Goal: Information Seeking & Learning: Understand process/instructions

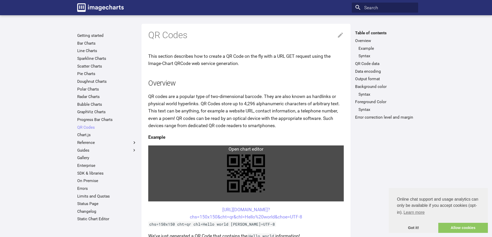
scroll to position [52, 0]
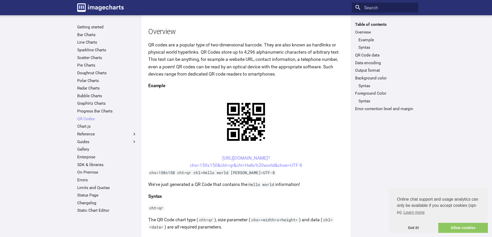
drag, startPoint x: 215, startPoint y: 160, endPoint x: 202, endPoint y: 156, distance: 13.9
click at [202, 156] on center "[URL][DOMAIN_NAME]? chs=150x150&cht=qr&chl=Hello%20world&choe=UTF-8" at bounding box center [245, 162] width 195 height 14
drag, startPoint x: 210, startPoint y: 157, endPoint x: 302, endPoint y: 165, distance: 92.3
click at [302, 165] on center "[URL][DOMAIN_NAME]? chs=150x150&cht=qr&chl=Hello%20world&choe=UTF-8" at bounding box center [245, 162] width 195 height 14
copy link "[URL][DOMAIN_NAME]? chs=150x150&cht=qr&chl=Hello%20world&choe=UTF-8"
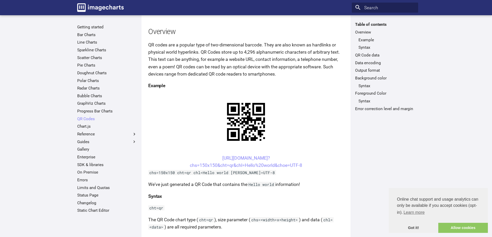
click at [212, 159] on center "[URL][DOMAIN_NAME]? chs=150x150&cht=qr&chl=Hello%20world&choe=UTF-8" at bounding box center [245, 162] width 195 height 14
drag, startPoint x: 212, startPoint y: 159, endPoint x: 242, endPoint y: 167, distance: 31.1
click at [242, 167] on center "[URL][DOMAIN_NAME]? chs=150x150&cht=qr&chl=Hello%20world&choe=UTF-8" at bounding box center [245, 162] width 195 height 14
copy link "https://image-charts.com/chart? chs=150x150&cht=qr&chl"
click at [243, 165] on link "https://image-charts.com/chart? chs=150x150&cht=qr&chl=Hello%20world&choe=UTF-8" at bounding box center [246, 162] width 112 height 12
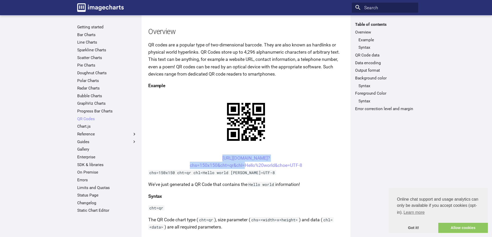
click at [207, 158] on center "https://image-charts.com/chart? chs=150x150&cht=qr&chl=Hello%20world&choe=UTF-8" at bounding box center [245, 162] width 195 height 14
drag, startPoint x: 207, startPoint y: 157, endPoint x: 223, endPoint y: 162, distance: 16.3
click at [209, 157] on center "https://image-charts.com/chart? chs=150x150&cht=qr&chl=Hello%20world&choe=UTF-8" at bounding box center [245, 162] width 195 height 14
drag, startPoint x: 223, startPoint y: 162, endPoint x: 233, endPoint y: 168, distance: 11.2
click at [233, 168] on center "https://image-charts.com/chart? chs=150x150&cht=qr&chl=Hello%20world&choe=UTF-8" at bounding box center [245, 162] width 195 height 14
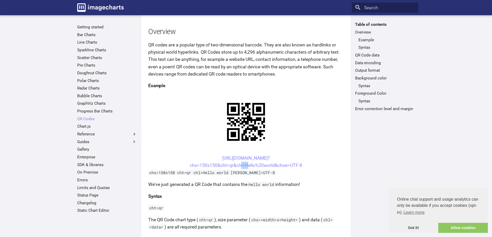
drag, startPoint x: 241, startPoint y: 169, endPoint x: 225, endPoint y: 156, distance: 20.2
click at [244, 168] on center "https://image-charts.com/chart? chs=150x150&cht=qr&chl=Hello%20world&choe=UTF-8" at bounding box center [245, 162] width 195 height 14
drag, startPoint x: 209, startPoint y: 157, endPoint x: 239, endPoint y: 163, distance: 30.3
click at [244, 168] on center "https://image-charts.com/chart? chs=150x150&cht=qr&chl=Hello%20world&choe=UTF-8" at bounding box center [245, 162] width 195 height 14
copy link "https://image-charts.com/chart? chs=150x150&cht=qr&chl="
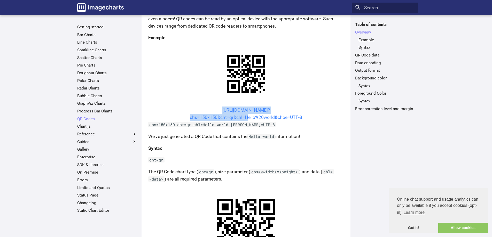
scroll to position [103, 0]
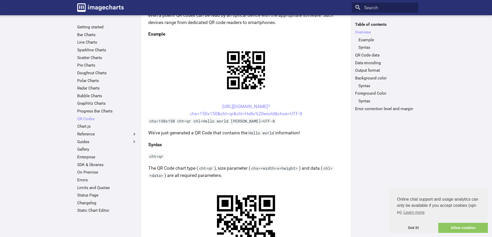
click at [185, 130] on p "We've just generated a QR Code that contains the Hello world information!" at bounding box center [245, 132] width 195 height 7
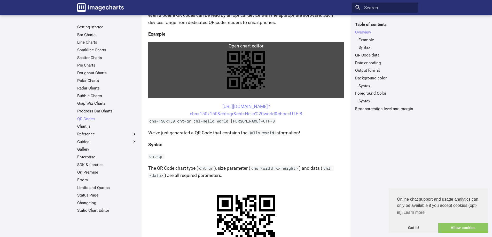
click at [237, 78] on link at bounding box center [245, 70] width 195 height 56
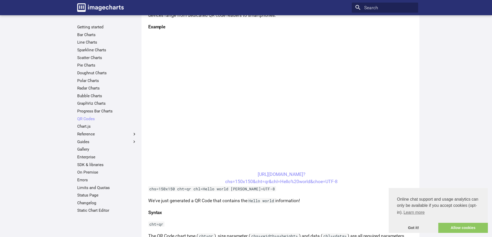
scroll to position [0, 0]
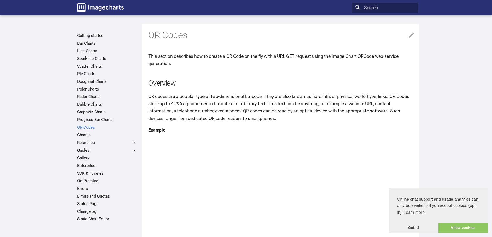
click at [89, 127] on link "QR Codes" at bounding box center [107, 127] width 60 height 5
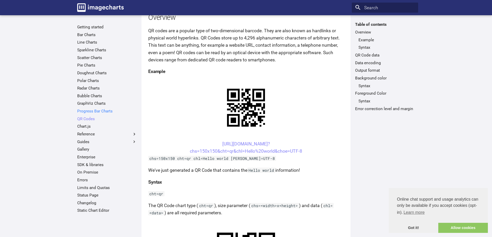
scroll to position [103, 0]
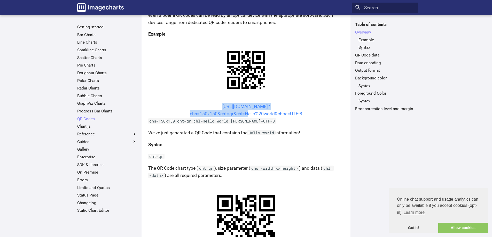
copy link "[URL][DOMAIN_NAME]? chs=150x150&cht=qr&chl="
drag, startPoint x: 210, startPoint y: 106, endPoint x: 244, endPoint y: 116, distance: 35.5
click at [244, 116] on center "[URL][DOMAIN_NAME]? chs=150x150&cht=qr&chl=Hello%20world&choe=UTF-8" at bounding box center [245, 110] width 195 height 14
